Goal: Information Seeking & Learning: Understand process/instructions

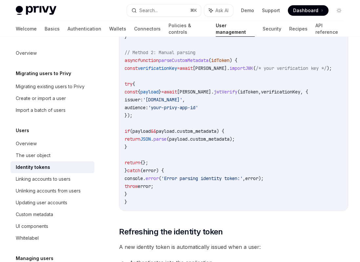
scroll to position [1322, 0]
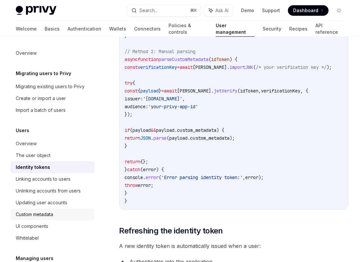
click at [38, 213] on div "Custom metadata" at bounding box center [34, 214] width 37 height 8
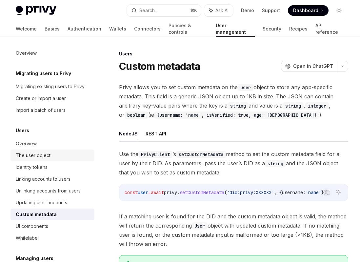
click at [50, 156] on div "The user object" at bounding box center [53, 155] width 75 height 8
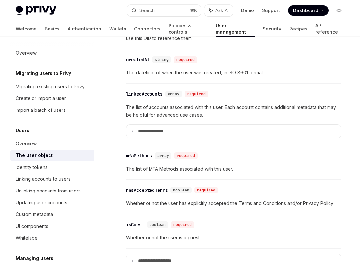
scroll to position [254, 0]
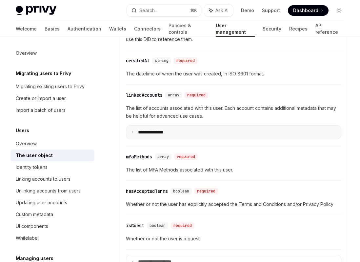
click at [167, 129] on p "**********" at bounding box center [156, 132] width 36 height 6
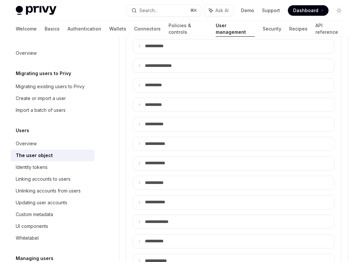
scroll to position [360, 0]
click at [231, 156] on summary "**** *******" at bounding box center [233, 163] width 201 height 14
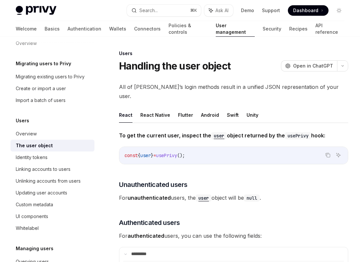
scroll to position [109, 0]
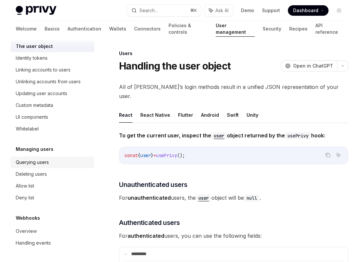
click at [38, 163] on div "Querying users" at bounding box center [32, 162] width 33 height 8
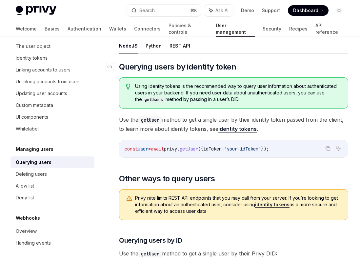
scroll to position [61, 0]
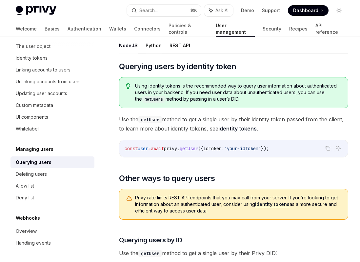
click at [155, 49] on button "Python" at bounding box center [154, 45] width 16 height 15
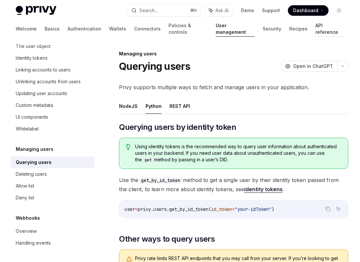
click at [315, 29] on link "API reference" at bounding box center [329, 29] width 29 height 16
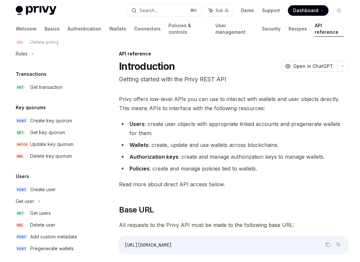
scroll to position [415, 0]
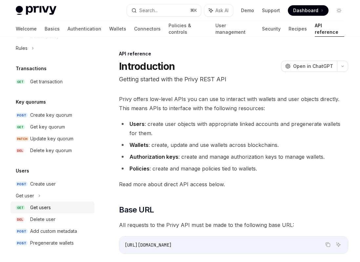
click at [56, 207] on div "Get users" at bounding box center [60, 208] width 60 height 8
type textarea "*"
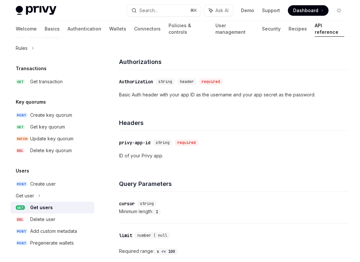
scroll to position [242, 0]
click at [231, 96] on p "Basic Auth header with your app ID as the username and your app secret as the p…" at bounding box center [233, 94] width 229 height 8
click at [232, 105] on div "​ Authorization string header required Basic Auth header with your app ID as th…" at bounding box center [233, 87] width 229 height 37
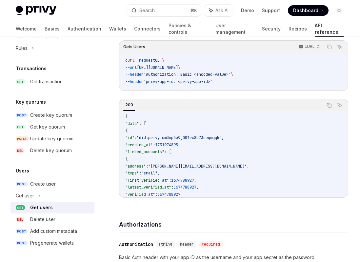
scroll to position [0, 0]
